Goal: Complete application form

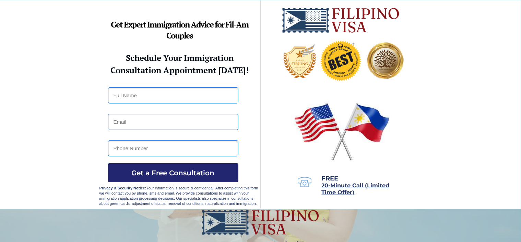
scroll to position [137, 0]
